Goal: Task Accomplishment & Management: Manage account settings

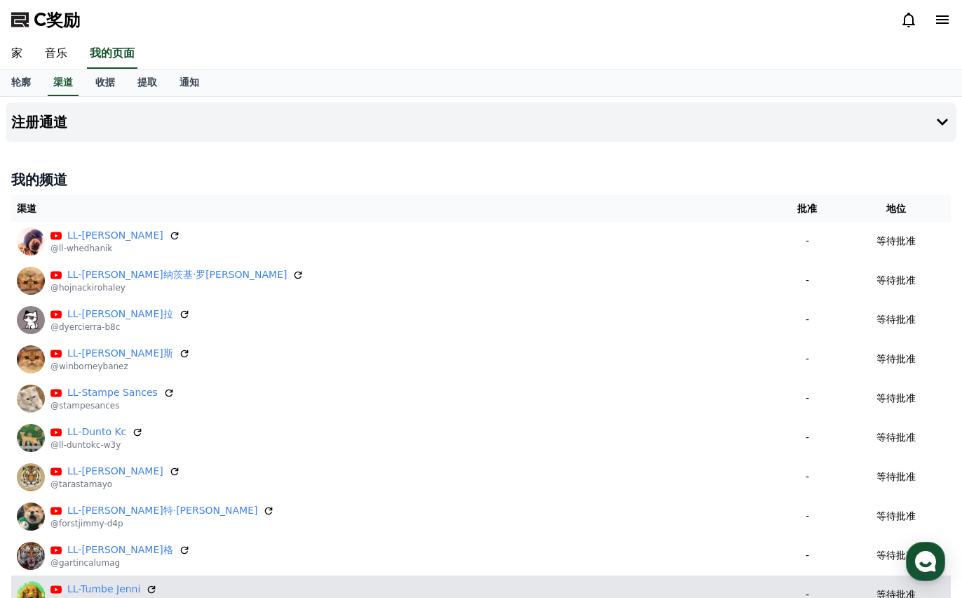
click at [922, 581] on td "等待批准" at bounding box center [896, 594] width 110 height 39
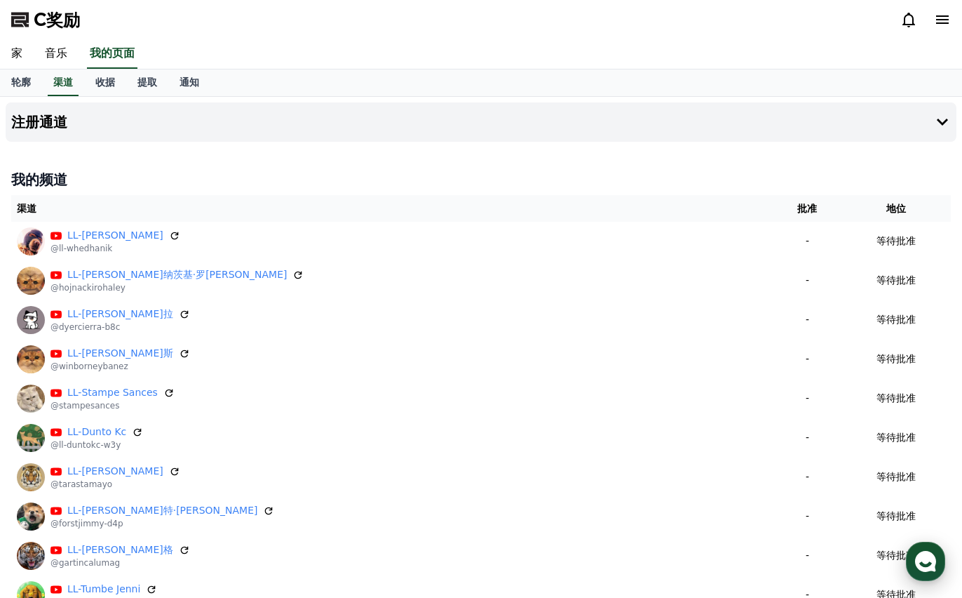
click at [929, 562] on icon "button" at bounding box center [925, 560] width 25 height 25
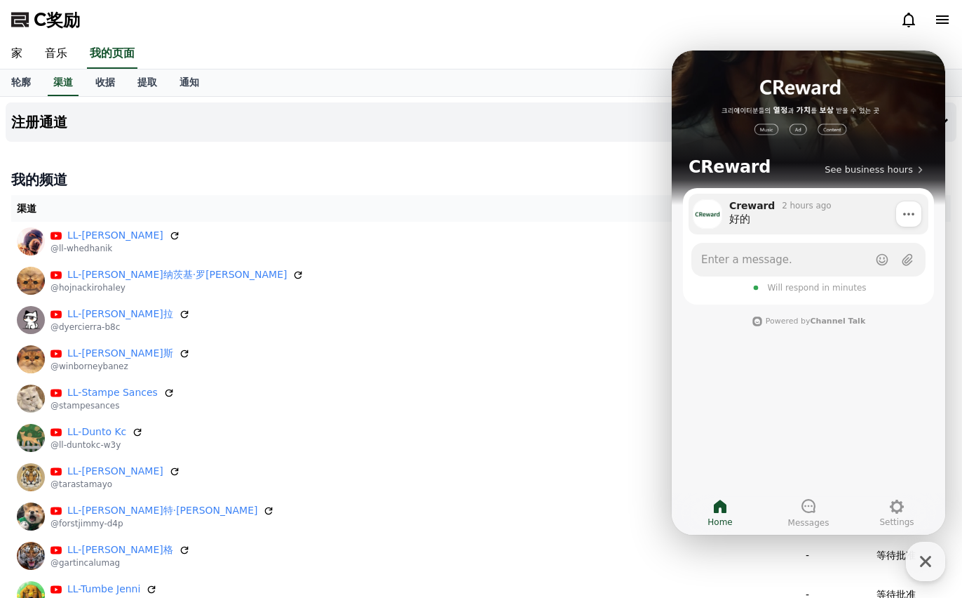
click at [804, 218] on div "好的" at bounding box center [823, 219] width 189 height 14
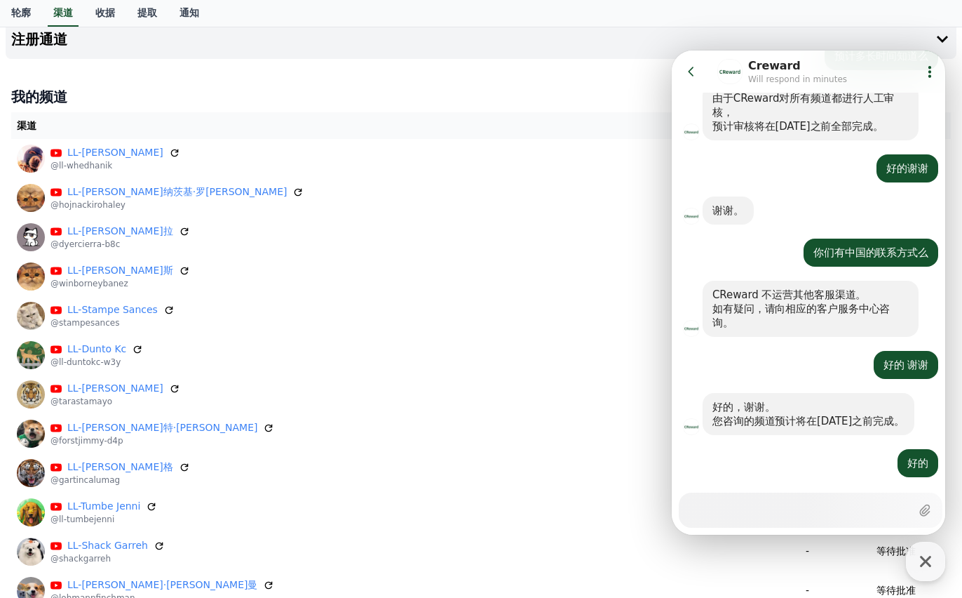
scroll to position [140, 0]
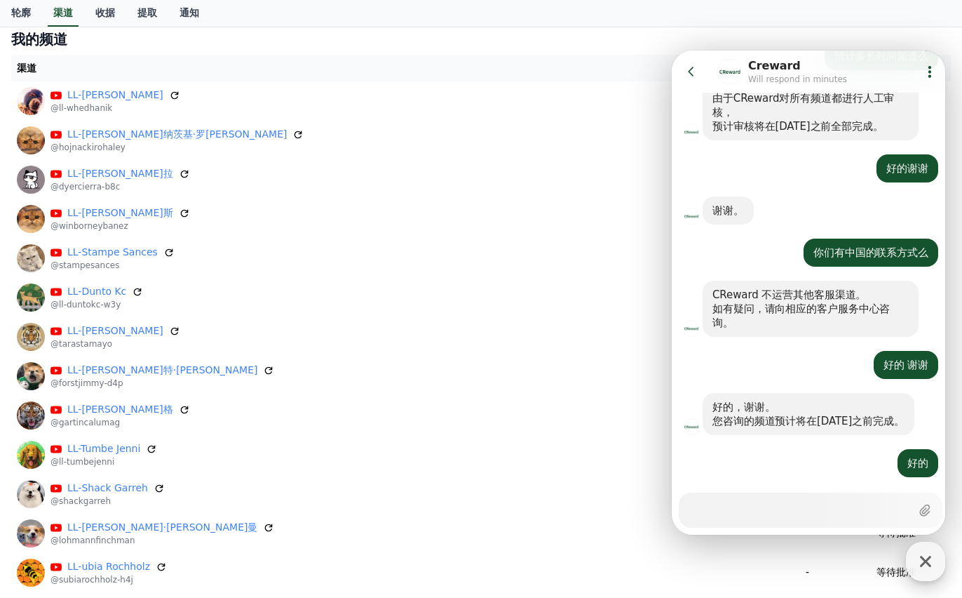
click at [931, 558] on icon "button" at bounding box center [925, 560] width 25 height 25
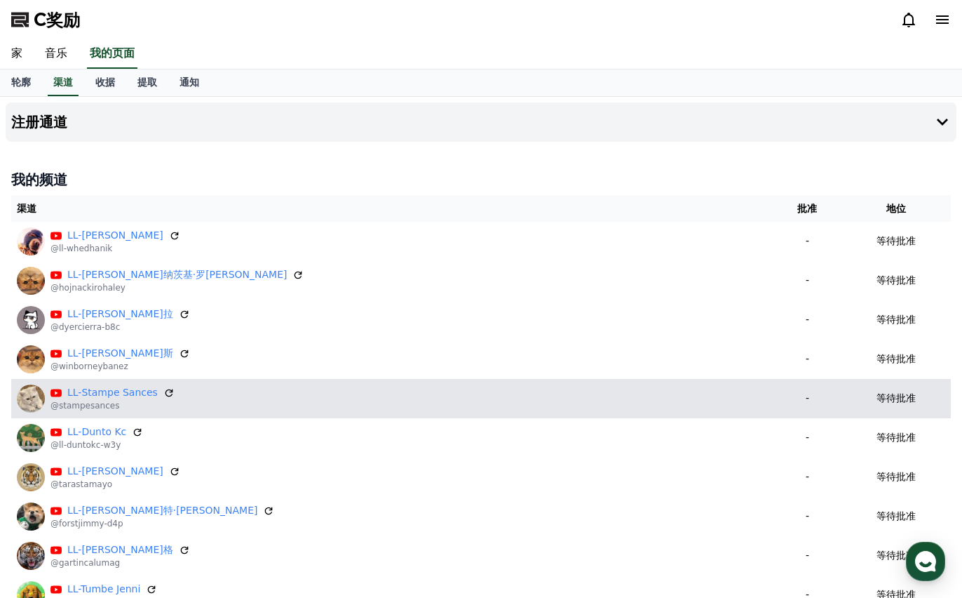
scroll to position [0, 0]
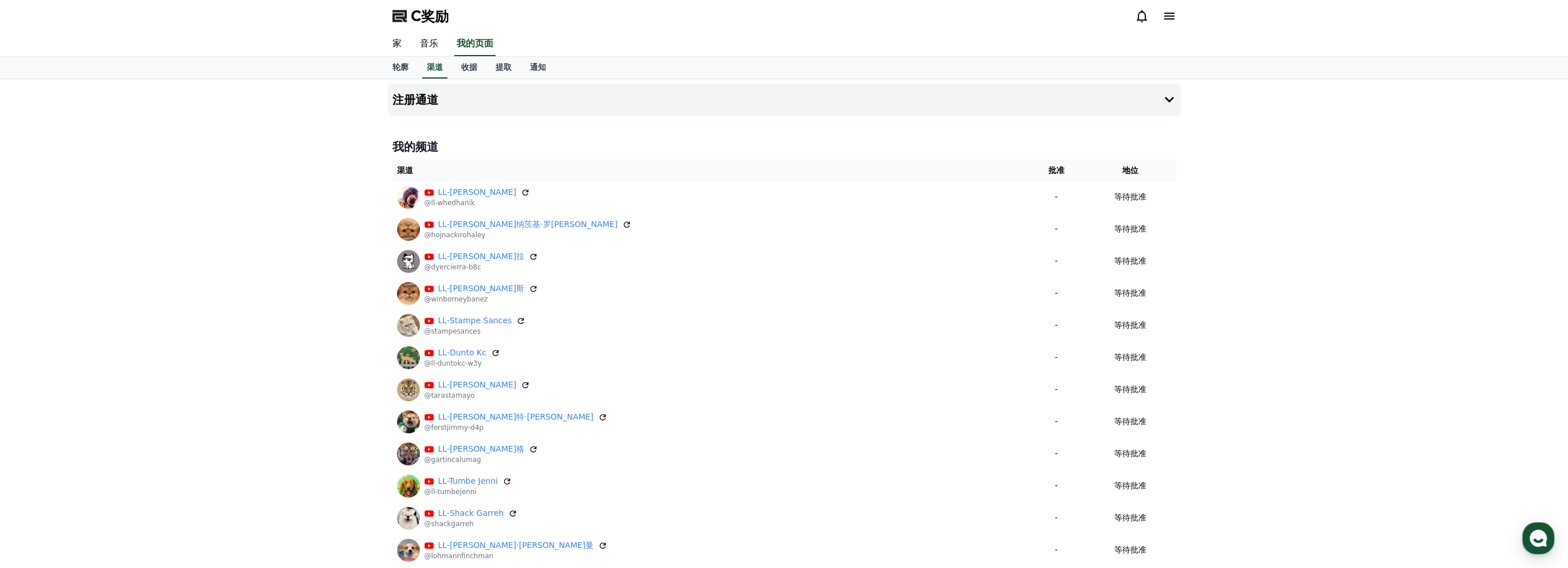
click at [786, 160] on div "注册通道 我的频道 渠道 批准 地位 LL-Whed Hanik @ll-whedhanik - 等待批准 LL-霍伊纳茨基·罗哈利 @hojnackiroh…" at bounding box center [784, 440] width 1568 height 721
click at [121, 397] on div "注册通道 我的频道 渠道 批准 地位 LL-Whed Hanik @ll-whedhanik - 等待批准 LL-霍伊纳茨基·罗哈利 @hojnackiroh…" at bounding box center [784, 440] width 1568 height 721
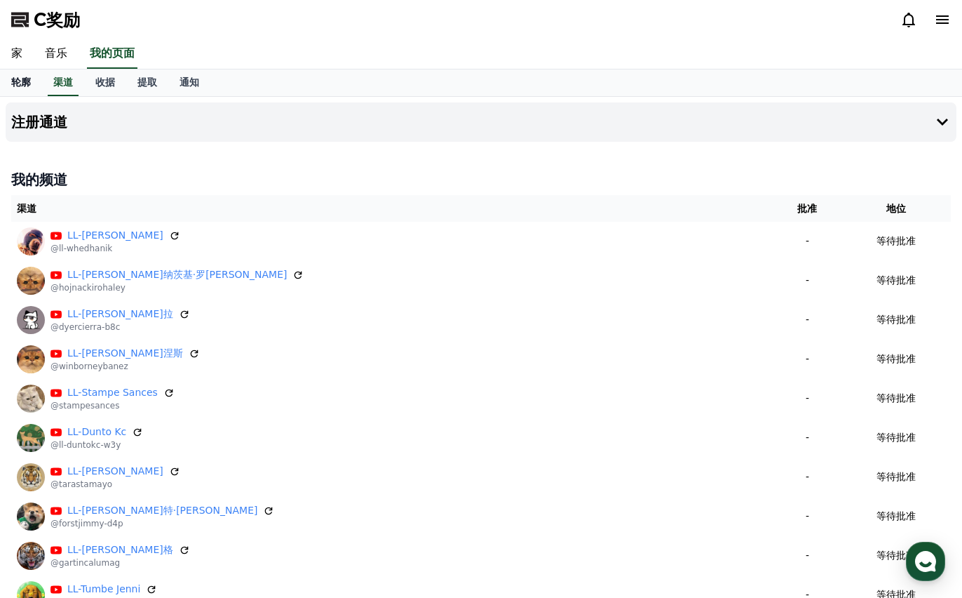
click at [20, 89] on link "轮廓" at bounding box center [21, 82] width 42 height 27
select select "**********"
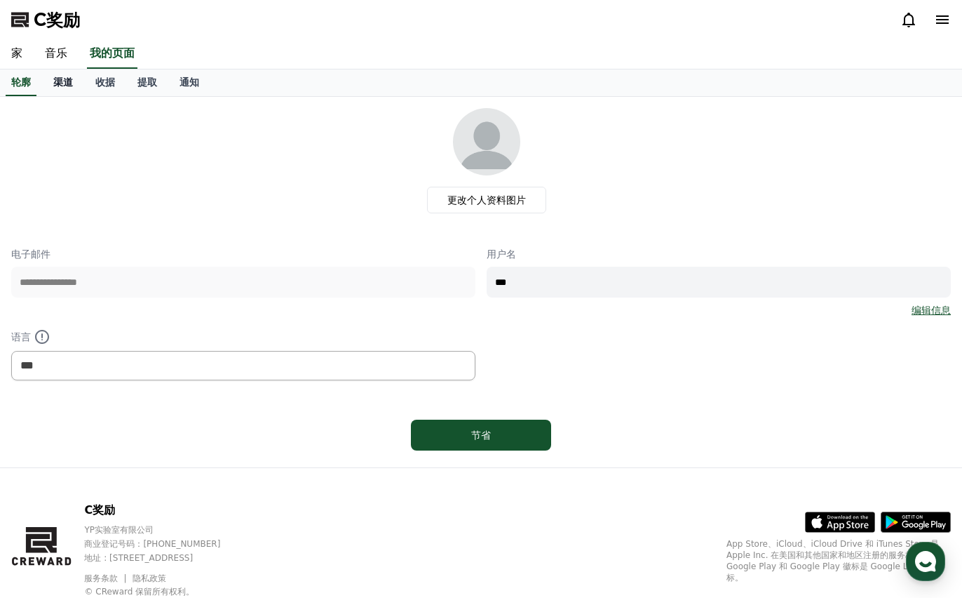
click at [75, 83] on link "渠道" at bounding box center [63, 82] width 42 height 27
